Goal: Use online tool/utility: Utilize a website feature to perform a specific function

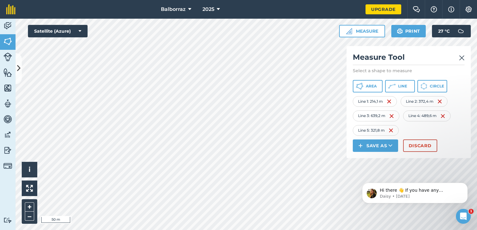
click at [464, 53] on link at bounding box center [462, 57] width 6 height 10
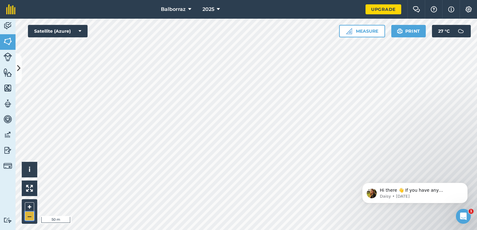
click at [27, 217] on button "–" at bounding box center [29, 215] width 9 height 9
click at [29, 209] on button "+" at bounding box center [29, 206] width 9 height 9
click at [32, 212] on button "–" at bounding box center [29, 215] width 9 height 9
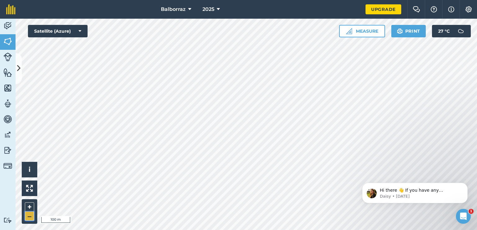
click at [28, 216] on button "–" at bounding box center [29, 215] width 9 height 9
click at [351, 33] on img at bounding box center [349, 31] width 6 height 6
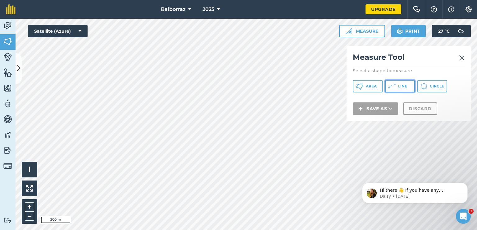
click at [399, 88] on span "Line" at bounding box center [403, 86] width 9 height 5
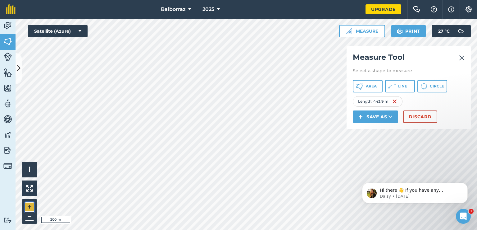
click at [29, 208] on button "+" at bounding box center [29, 206] width 9 height 9
click at [29, 214] on button "–" at bounding box center [29, 215] width 9 height 9
click at [33, 205] on button "+" at bounding box center [29, 206] width 9 height 9
click at [26, 216] on button "–" at bounding box center [29, 215] width 9 height 9
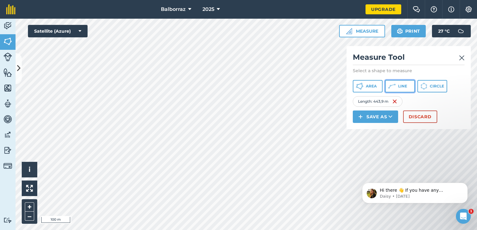
click at [397, 86] on button "Line" at bounding box center [400, 86] width 30 height 12
click at [462, 58] on img at bounding box center [462, 57] width 6 height 7
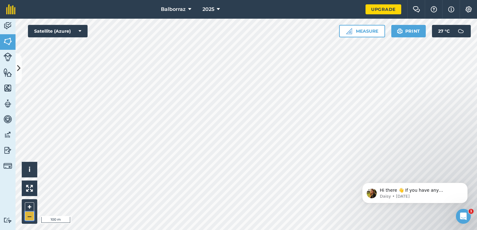
click at [29, 213] on button "–" at bounding box center [29, 215] width 9 height 9
click at [31, 206] on button "+" at bounding box center [29, 206] width 9 height 9
click at [360, 32] on button "Measure" at bounding box center [362, 31] width 46 height 12
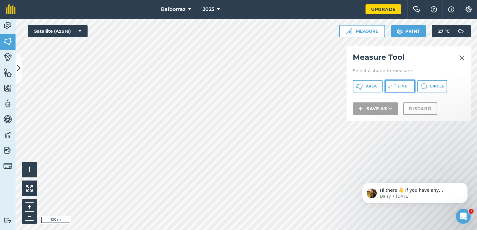
click at [401, 86] on span "Line" at bounding box center [403, 86] width 9 height 5
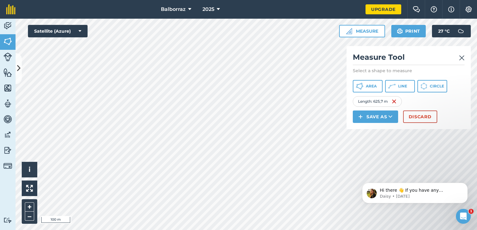
click at [462, 51] on div "Measure Tool Select a shape to measure Area Line Circle Length : 625,7 m Save a…" at bounding box center [409, 87] width 124 height 83
click at [462, 56] on img at bounding box center [462, 57] width 6 height 7
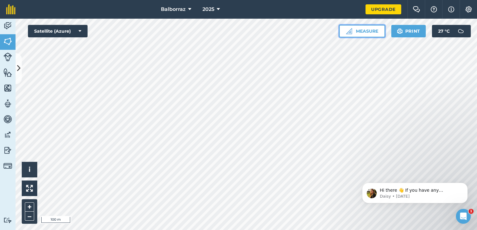
click at [369, 29] on button "Measure" at bounding box center [362, 31] width 46 height 12
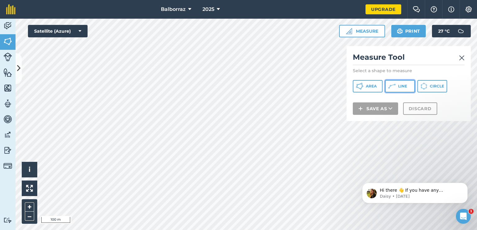
click at [405, 86] on span "Line" at bounding box center [403, 86] width 9 height 5
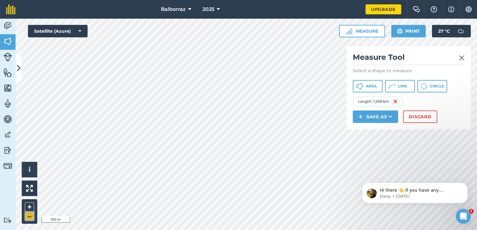
click at [26, 216] on button "–" at bounding box center [29, 215] width 9 height 9
click at [404, 84] on span "Line" at bounding box center [403, 86] width 9 height 5
click at [444, 102] on img at bounding box center [443, 101] width 5 height 7
click at [27, 207] on button "+" at bounding box center [29, 206] width 9 height 9
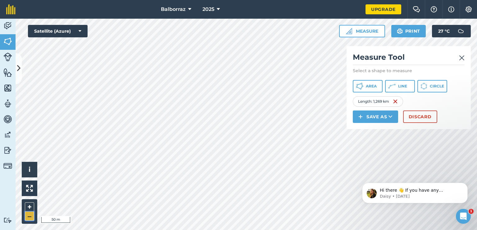
click at [30, 216] on button "–" at bounding box center [29, 215] width 9 height 9
click at [399, 87] on span "Line" at bounding box center [403, 86] width 9 height 5
click at [25, 214] on button "–" at bounding box center [29, 215] width 9 height 9
click at [29, 207] on button "+" at bounding box center [29, 206] width 9 height 9
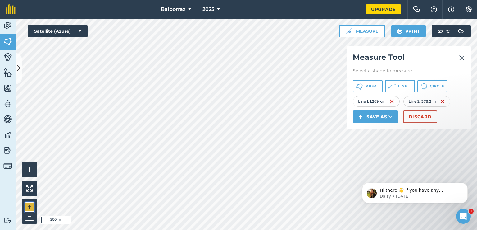
click at [31, 207] on button "+" at bounding box center [29, 206] width 9 height 9
click at [369, 85] on span "Area" at bounding box center [371, 86] width 11 height 5
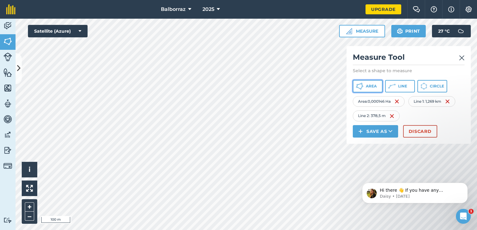
click at [371, 88] on span "Area" at bounding box center [371, 86] width 11 height 5
click at [397, 89] on button "Line" at bounding box center [400, 86] width 30 height 12
click at [29, 216] on button "–" at bounding box center [29, 215] width 9 height 9
click at [29, 212] on button "–" at bounding box center [29, 215] width 9 height 9
click at [29, 207] on button "+" at bounding box center [29, 206] width 9 height 9
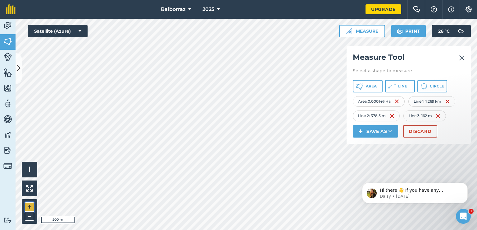
click at [30, 206] on button "+" at bounding box center [29, 206] width 9 height 9
click at [131, 229] on html "Balborraz 2025 Upgrade Farm Chat Help Info Settings Map printing is not availab…" at bounding box center [238, 115] width 477 height 230
click at [31, 216] on button "–" at bounding box center [29, 215] width 9 height 9
click at [27, 211] on button "–" at bounding box center [29, 215] width 9 height 9
